Goal: Find specific page/section

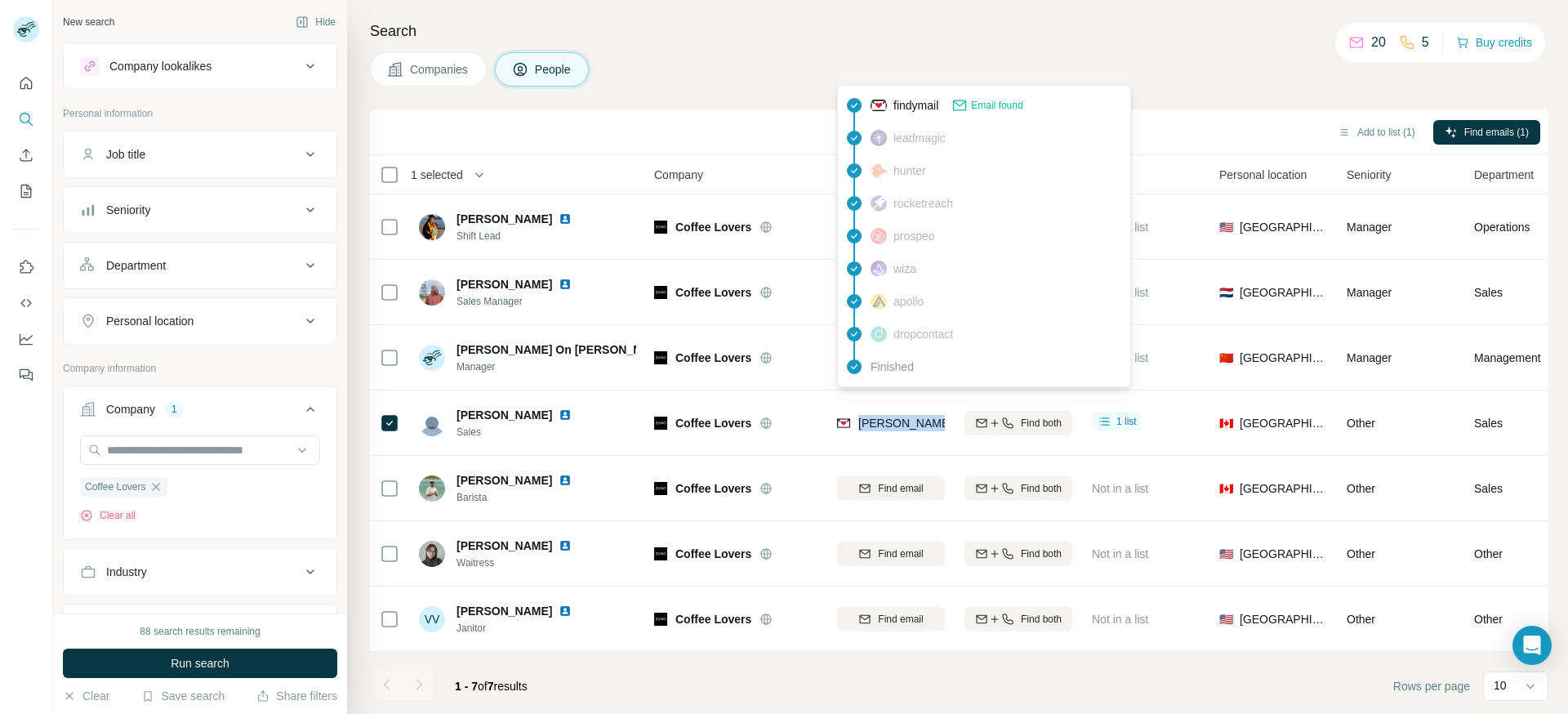
scroll to position [2, 0]
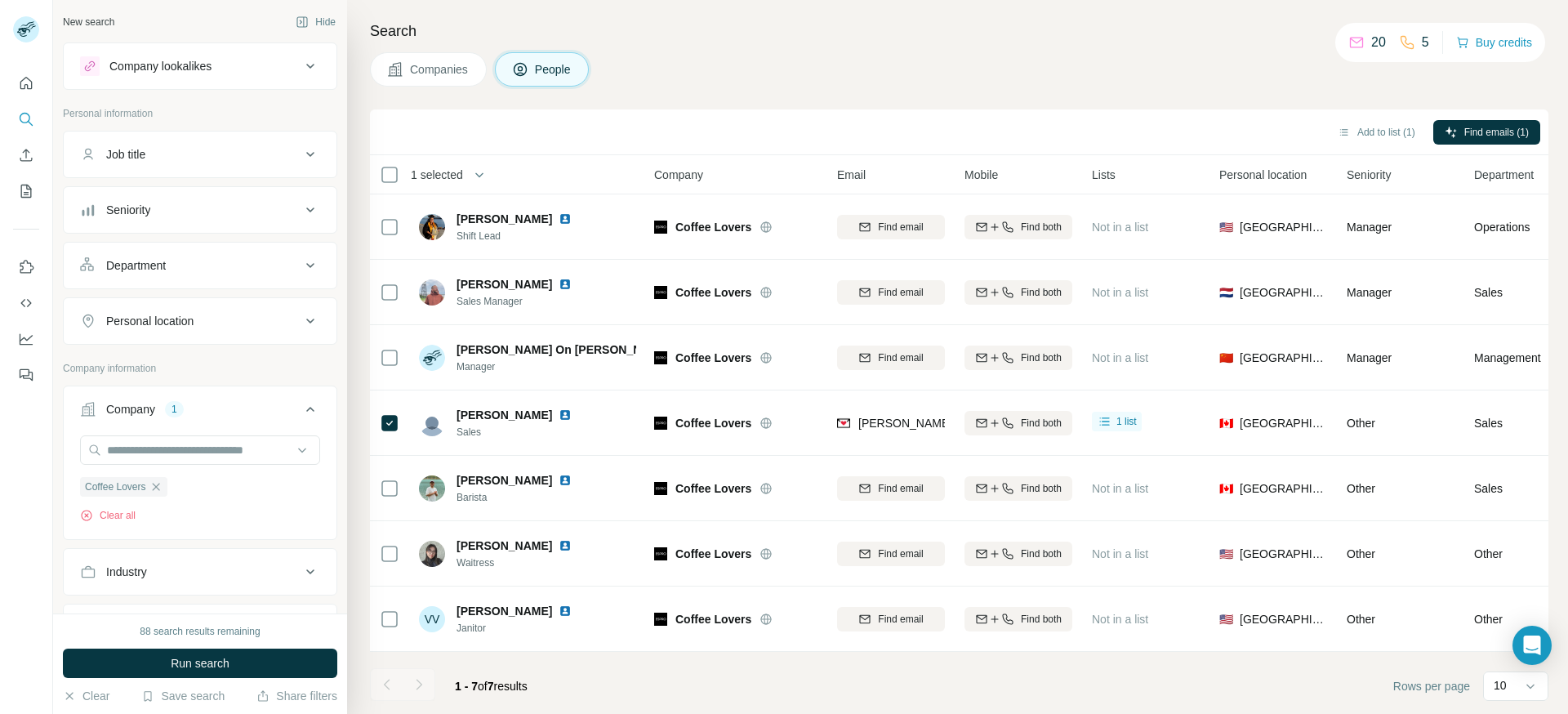
click at [1273, 47] on div "Search Companies People Add to list (1) Find emails (1) 1 selected People Compa…" at bounding box center [957, 357] width 1220 height 714
click at [1022, 75] on div "Companies People" at bounding box center [959, 69] width 1178 height 34
drag, startPoint x: 370, startPoint y: 26, endPoint x: 684, endPoint y: 81, distance: 318.8
click at [684, 81] on div "Search Companies People Add to list (1) Find emails (1) 1 selected People Compa…" at bounding box center [957, 357] width 1220 height 714
click at [684, 81] on div "Companies People" at bounding box center [959, 69] width 1178 height 34
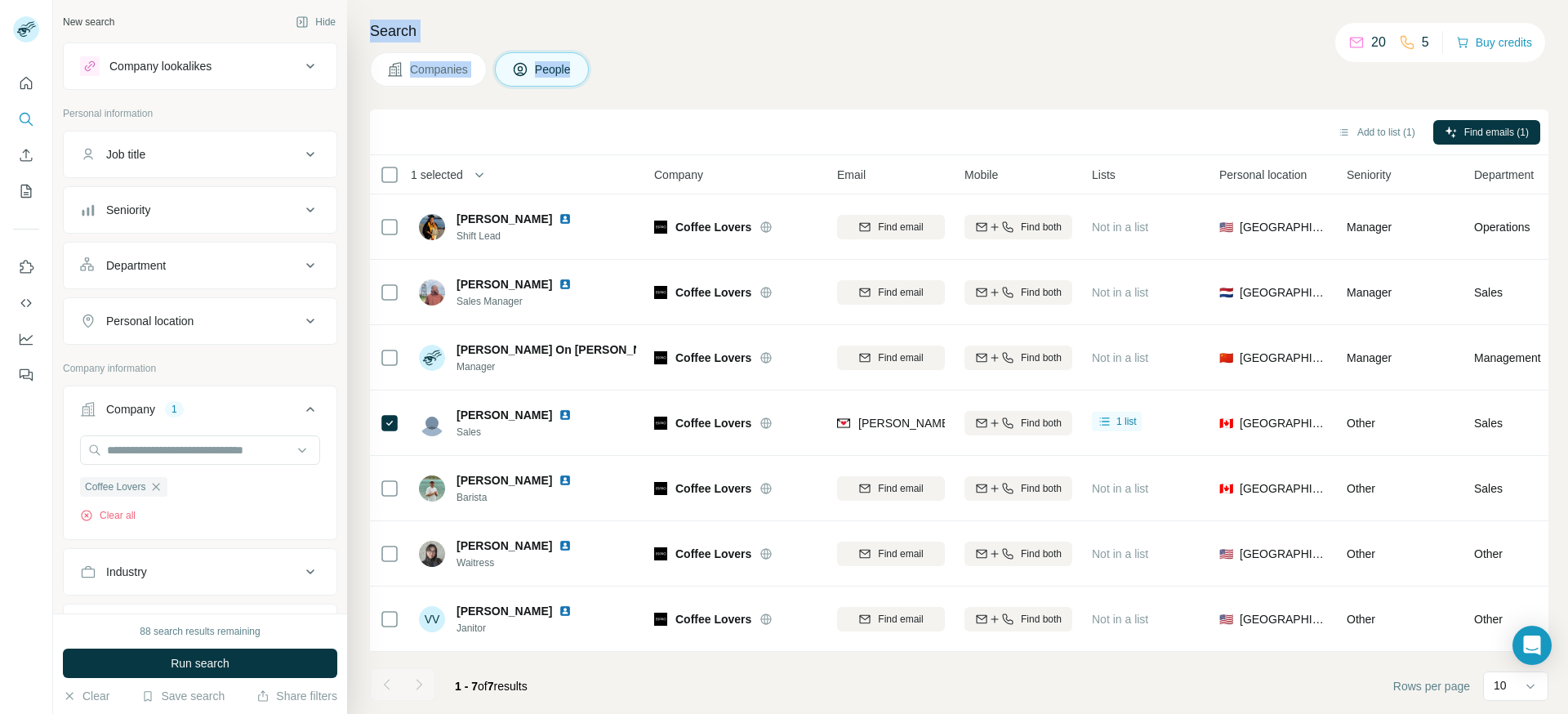
drag, startPoint x: 702, startPoint y: 78, endPoint x: 371, endPoint y: 31, distance: 334.3
click at [371, 31] on div "Search Companies People Add to list (1) Find emails (1) 1 selected People Compa…" at bounding box center [957, 357] width 1220 height 714
click at [371, 31] on h4 "Search" at bounding box center [959, 31] width 1178 height 23
drag, startPoint x: 371, startPoint y: 31, endPoint x: 651, endPoint y: 75, distance: 283.4
click at [651, 75] on div "Search Companies People Add to list (1) Find emails (1) 1 selected People Compa…" at bounding box center [957, 357] width 1220 height 714
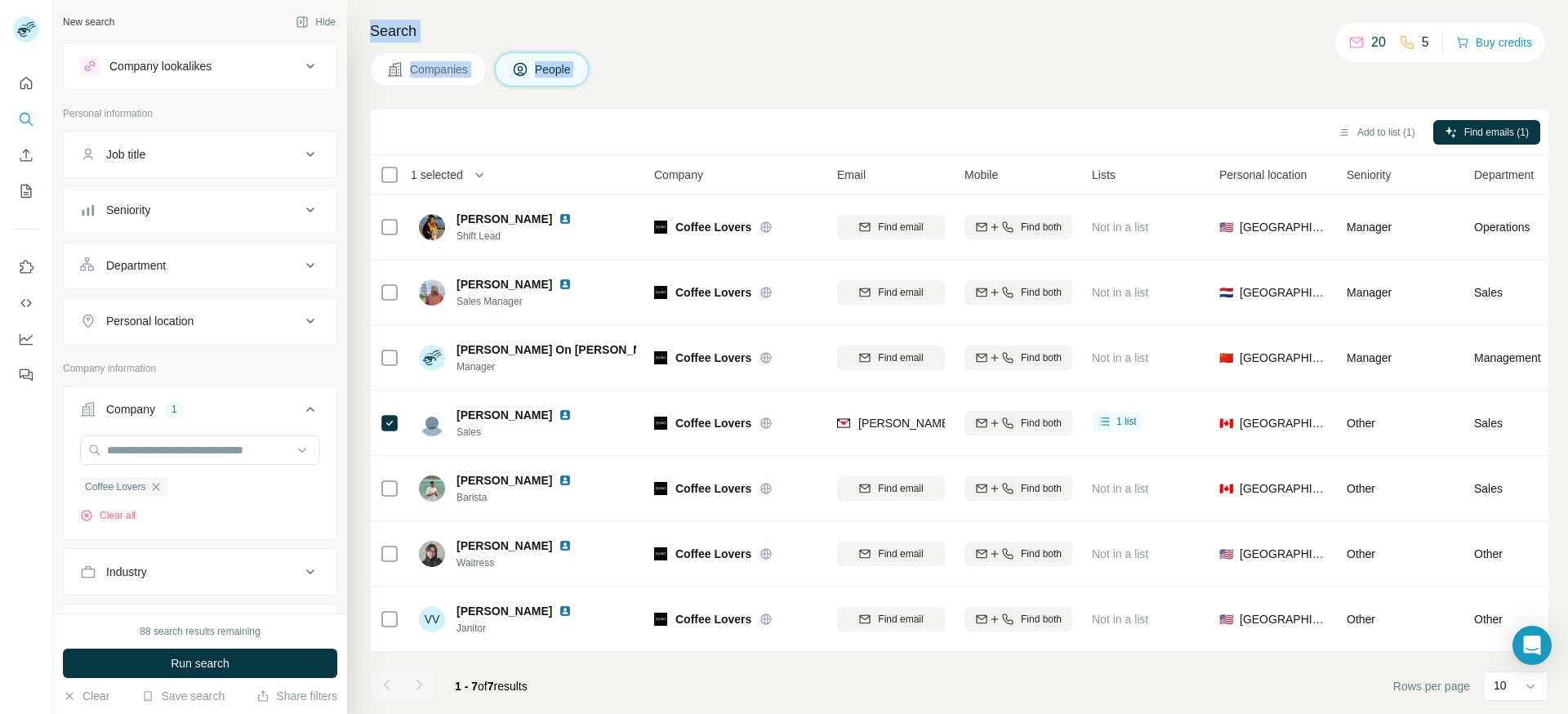
click at [651, 75] on div "Companies People" at bounding box center [959, 69] width 1178 height 34
drag, startPoint x: 665, startPoint y: 76, endPoint x: 364, endPoint y: 40, distance: 303.1
click at [364, 40] on div "Search Companies People Add to list (1) Find emails (1) 1 selected People Compa…" at bounding box center [957, 357] width 1220 height 714
click at [377, 35] on h4 "Search" at bounding box center [959, 31] width 1178 height 23
drag, startPoint x: 377, startPoint y: 35, endPoint x: 645, endPoint y: 81, distance: 271.9
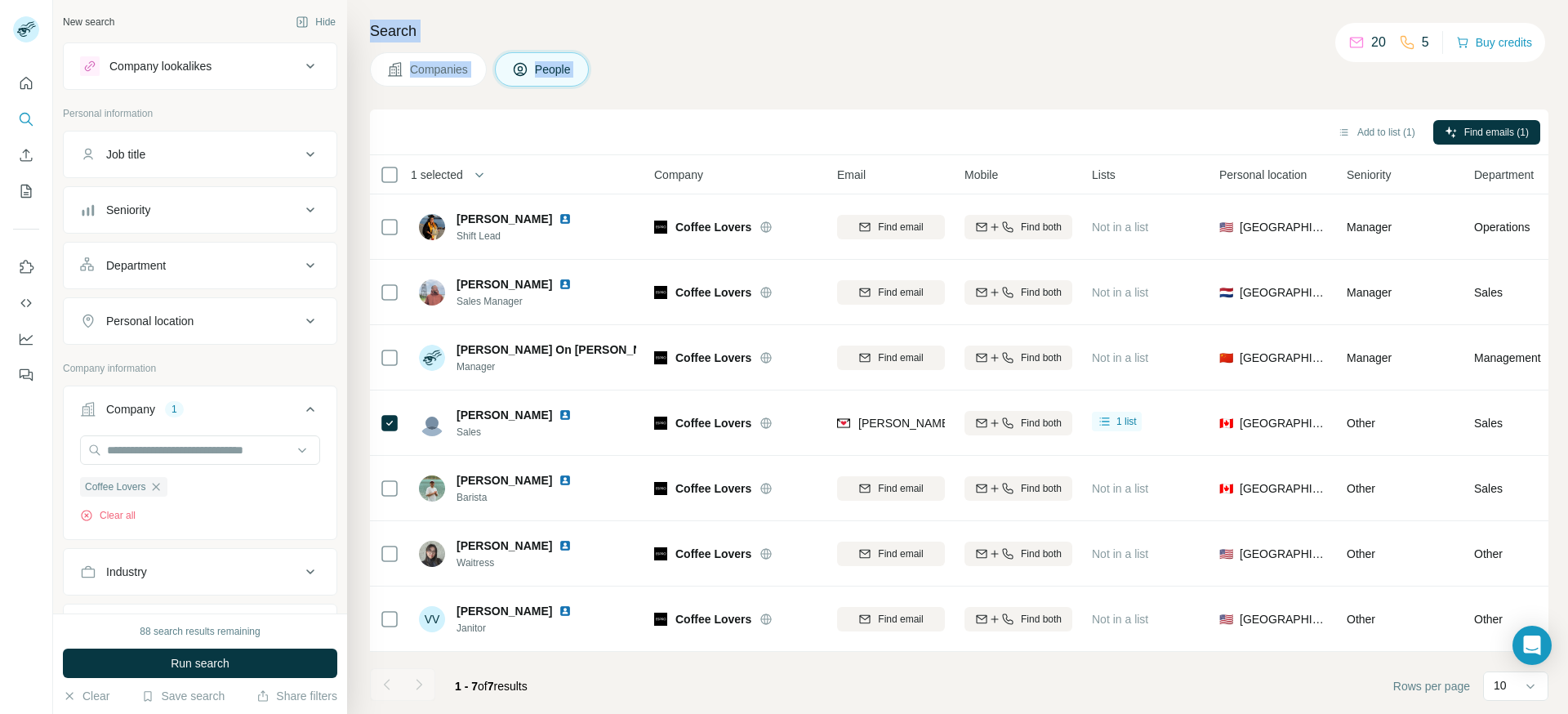
click at [645, 81] on div "Search Companies People Add to list (1) Find emails (1) 1 selected People Compa…" at bounding box center [957, 357] width 1220 height 714
click at [645, 81] on div "Companies People" at bounding box center [959, 69] width 1178 height 34
drag, startPoint x: 648, startPoint y: 81, endPoint x: 361, endPoint y: 24, distance: 292.6
click at [361, 24] on div "Search Companies People Add to list (1) Find emails (1) 1 selected People Compa…" at bounding box center [957, 357] width 1220 height 714
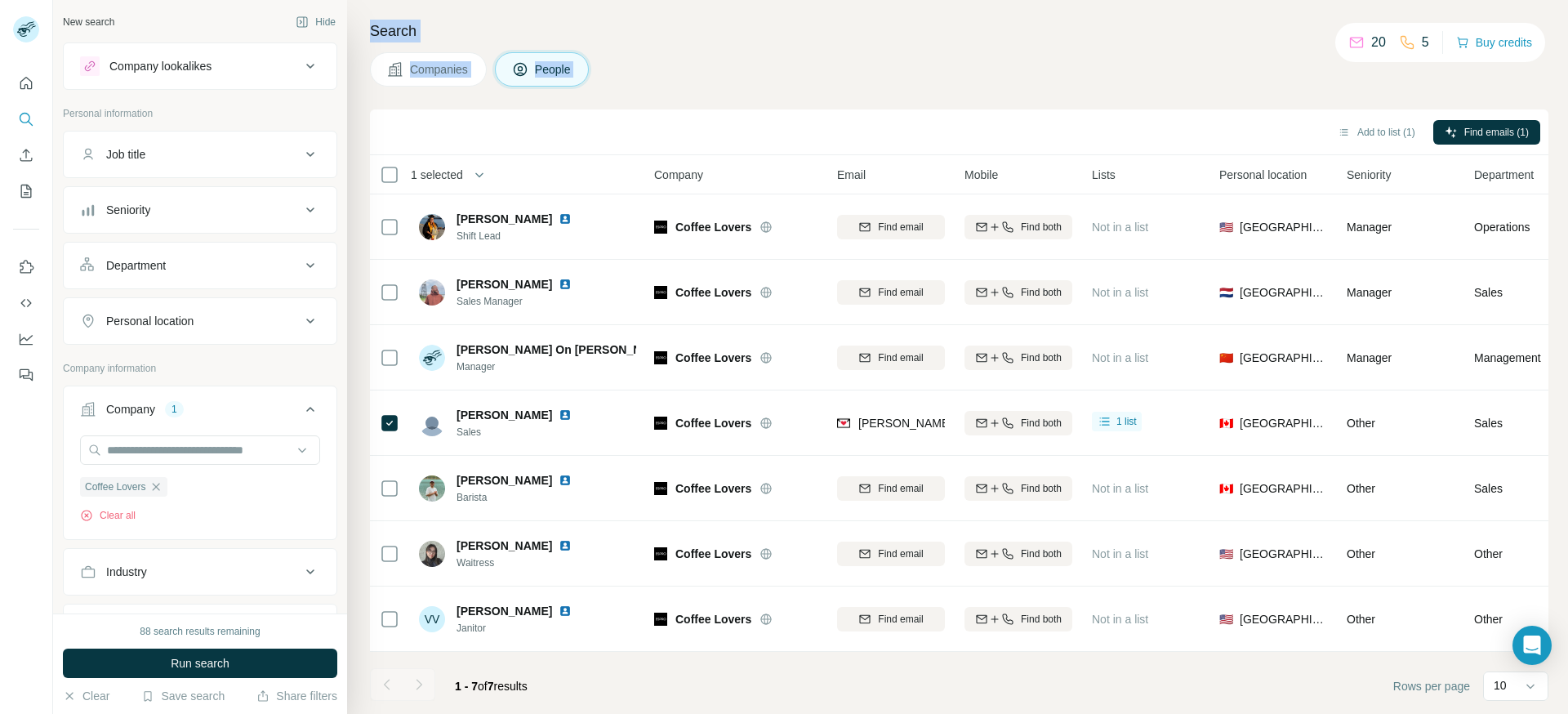
drag, startPoint x: 361, startPoint y: 24, endPoint x: 617, endPoint y: 71, distance: 260.3
click at [617, 71] on div "Search Companies People Add to list (1) Find emails (1) 1 selected People Compa…" at bounding box center [957, 357] width 1220 height 714
click at [617, 71] on div "Companies People" at bounding box center [959, 69] width 1178 height 34
drag, startPoint x: 666, startPoint y: 76, endPoint x: 362, endPoint y: 32, distance: 307.2
click at [362, 32] on div "Search Companies People Add to list (1) Find emails (1) 1 selected People Compa…" at bounding box center [957, 357] width 1220 height 714
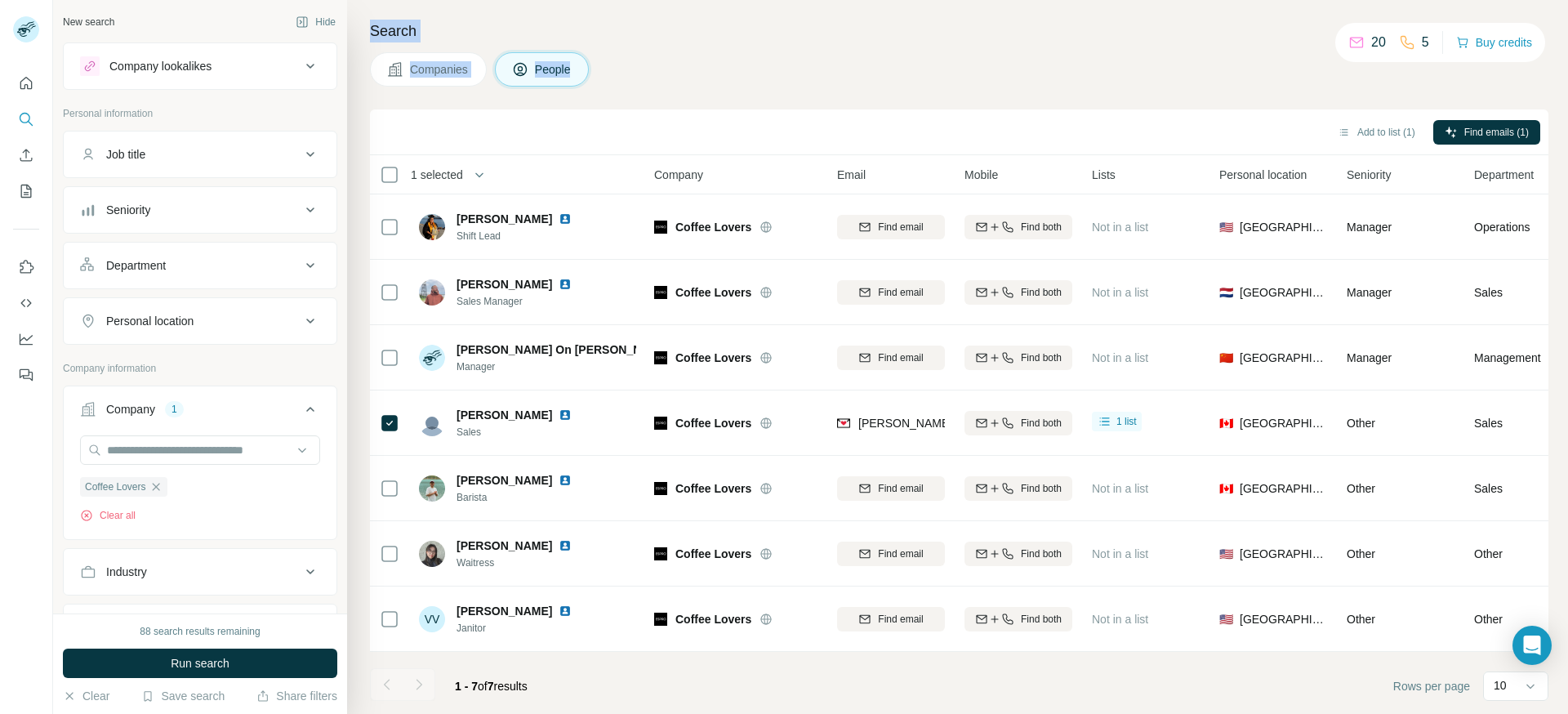
click at [362, 32] on div "Search Companies People Add to list (1) Find emails (1) 1 selected People Compa…" at bounding box center [957, 357] width 1220 height 714
drag, startPoint x: 362, startPoint y: 32, endPoint x: 642, endPoint y: 58, distance: 281.2
click at [642, 58] on div "Search Companies People Add to list (1) Find emails (1) 1 selected People Compa…" at bounding box center [957, 357] width 1220 height 714
click at [643, 58] on div "Companies People" at bounding box center [959, 69] width 1178 height 34
